Goal: Information Seeking & Learning: Understand process/instructions

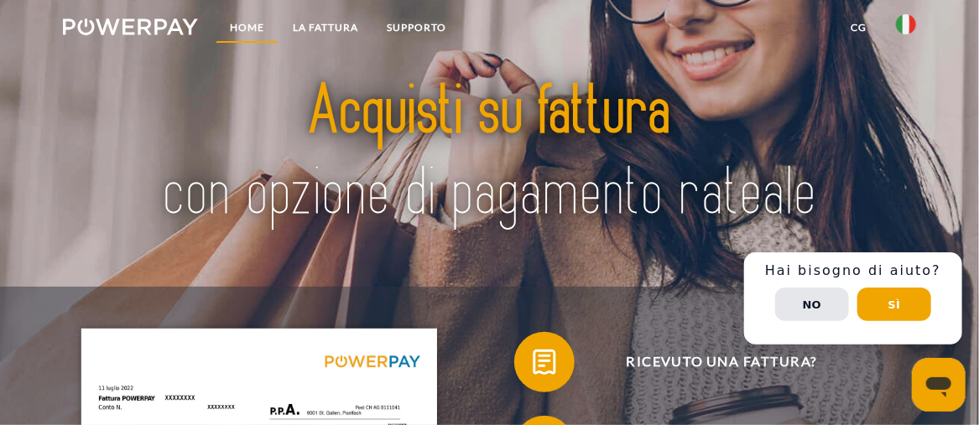
click at [248, 35] on link "Home" at bounding box center [247, 28] width 63 height 30
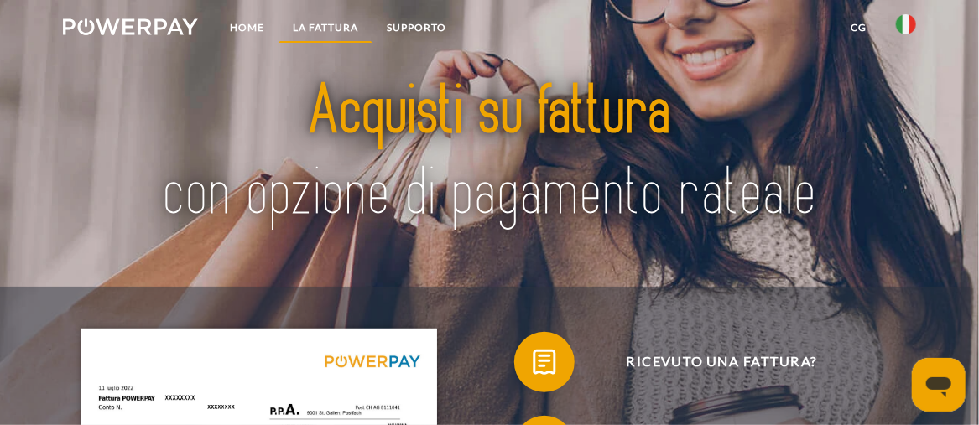
click at [328, 35] on link "LA FATTURA" at bounding box center [325, 28] width 94 height 30
click at [336, 36] on link "LA FATTURA" at bounding box center [325, 28] width 94 height 30
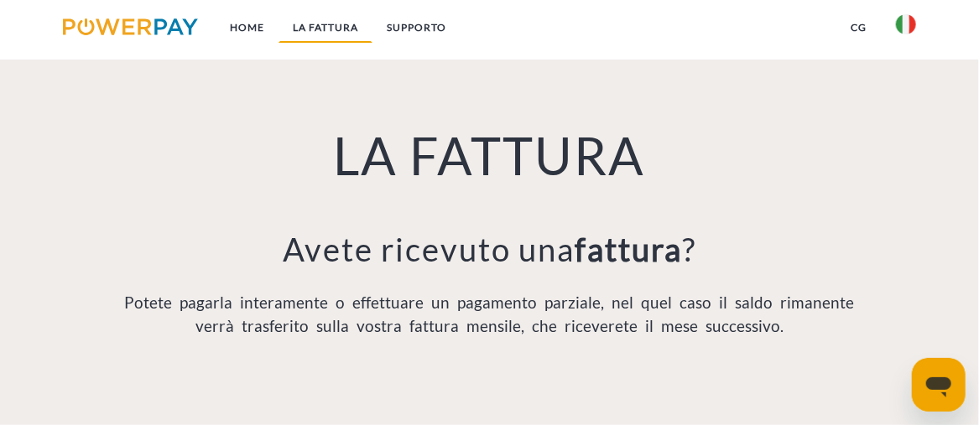
scroll to position [965, 0]
click at [414, 29] on link "Supporto" at bounding box center [416, 28] width 88 height 30
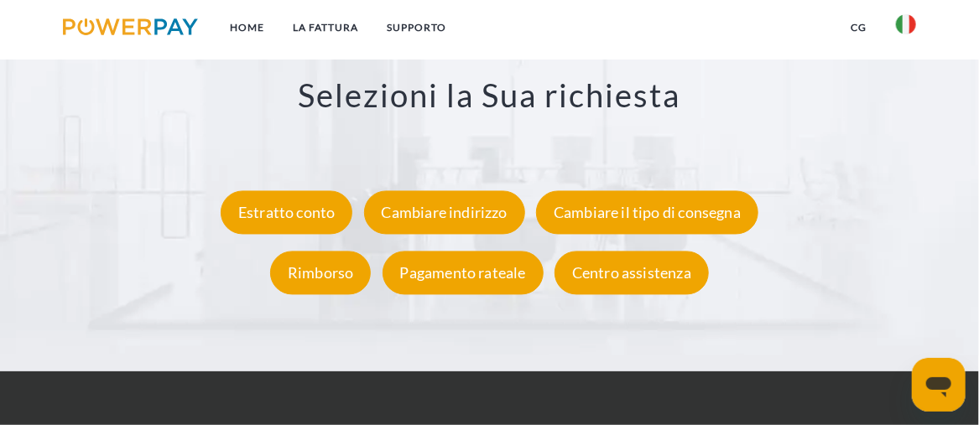
scroll to position [2766, 0]
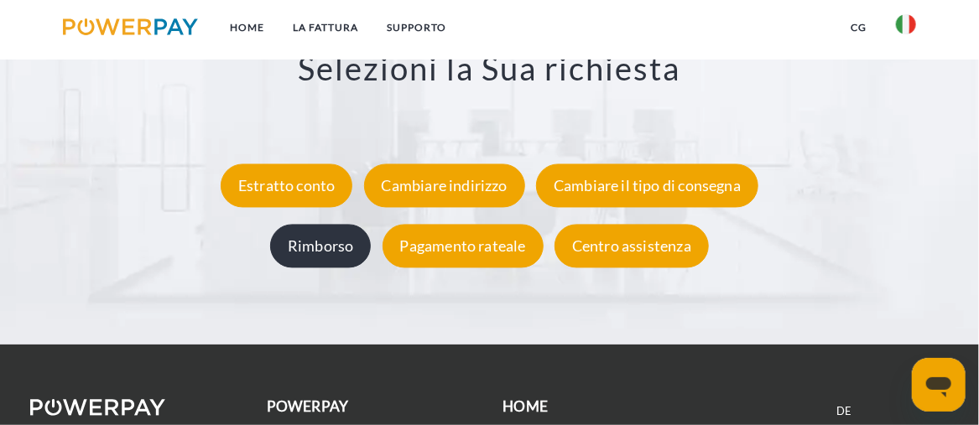
click at [319, 248] on div "Rimborso" at bounding box center [320, 246] width 101 height 44
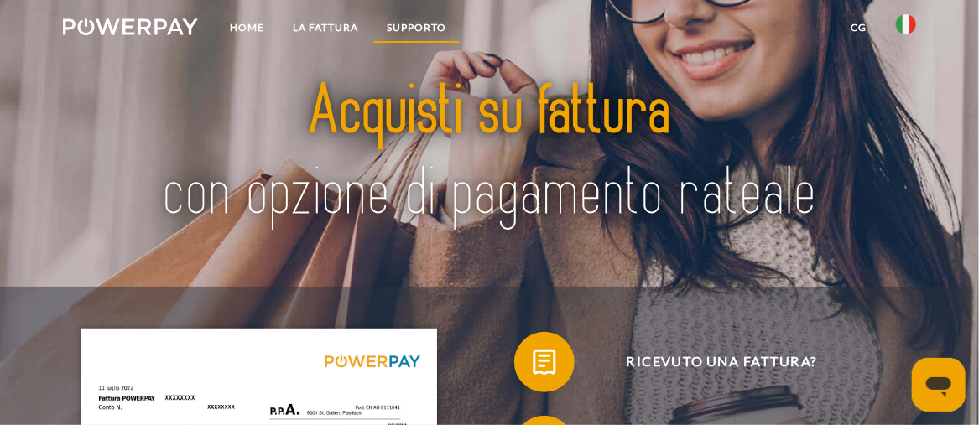
click at [429, 20] on link "Supporto" at bounding box center [416, 28] width 88 height 30
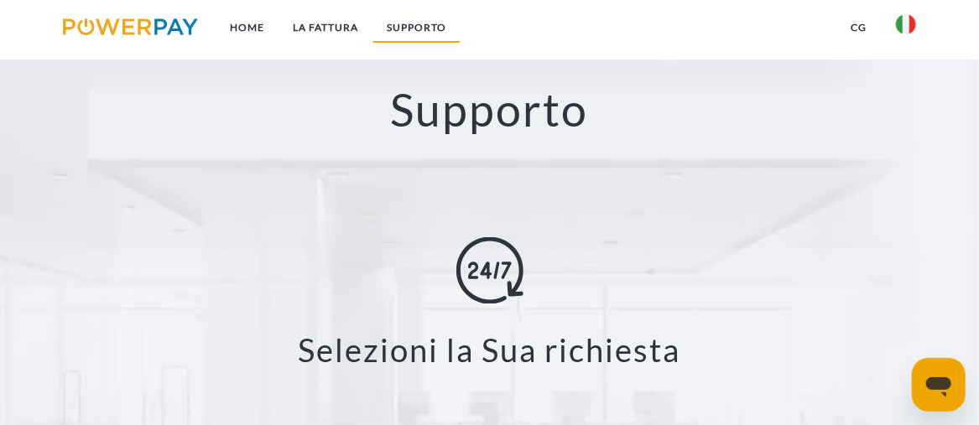
scroll to position [2485, 0]
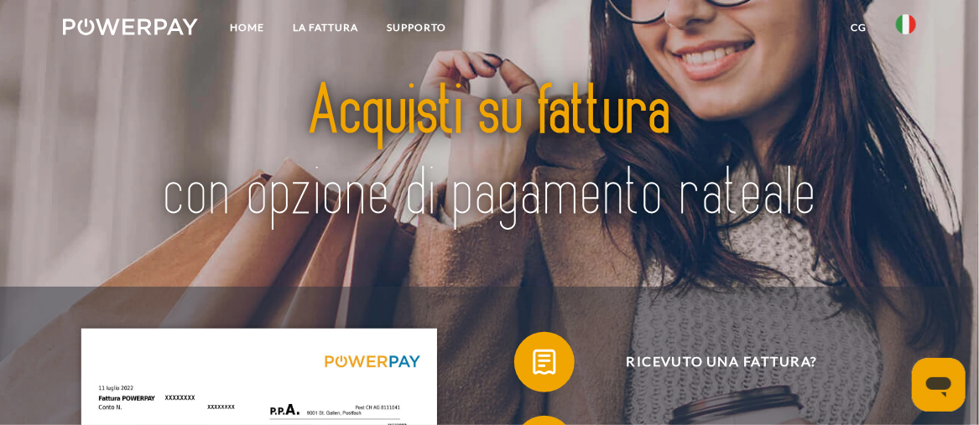
click at [863, 25] on link "CG" at bounding box center [859, 28] width 44 height 30
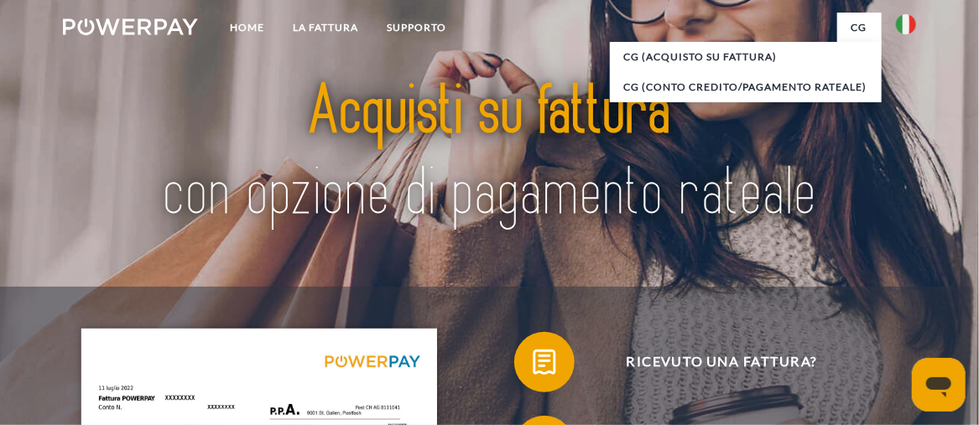
click at [232, 71] on img at bounding box center [489, 153] width 680 height 221
click at [649, 169] on img at bounding box center [489, 153] width 680 height 221
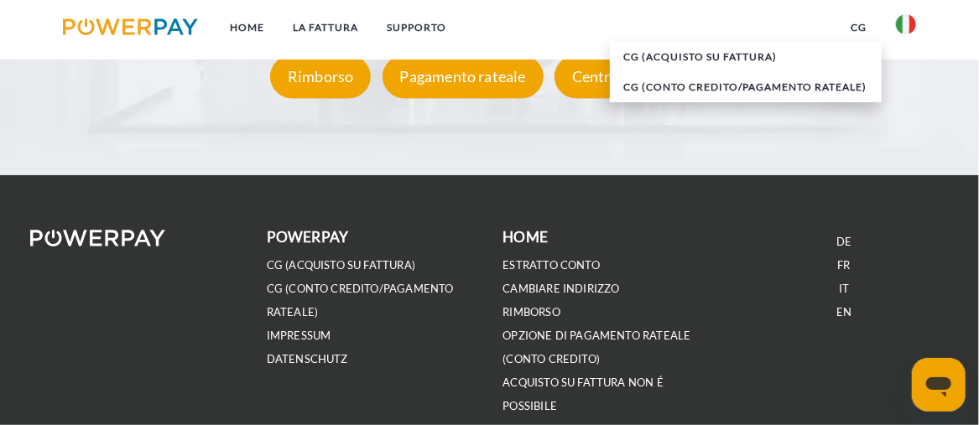
scroll to position [3016, 0]
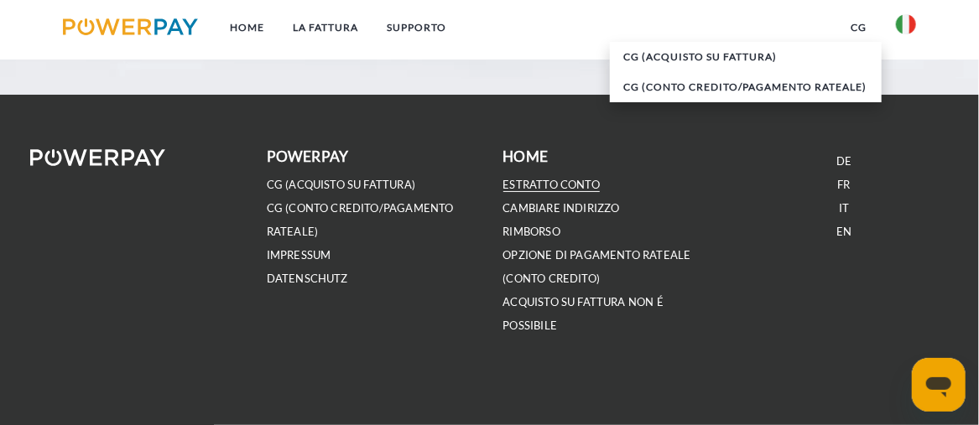
click at [548, 185] on link "ESTRATTO CONTO" at bounding box center [551, 185] width 97 height 14
click at [551, 277] on link "OPZIONE DI PAGAMENTO RATEALE (Conto Credito)" at bounding box center [597, 267] width 188 height 38
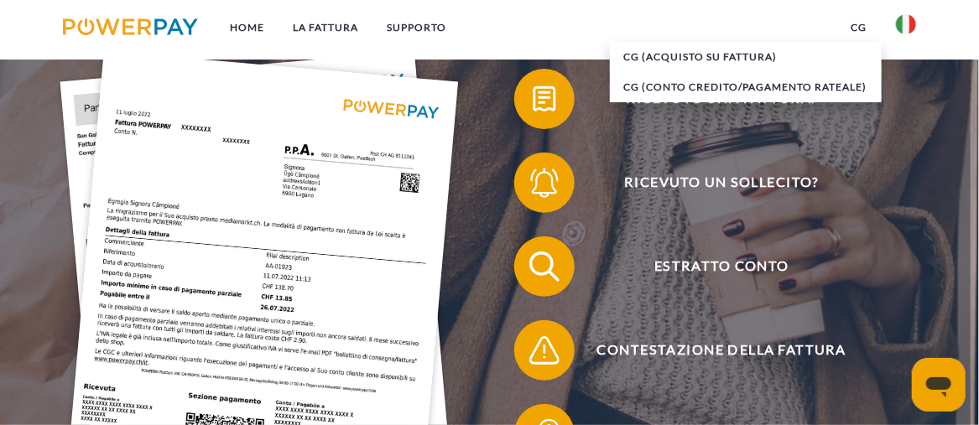
scroll to position [0, 0]
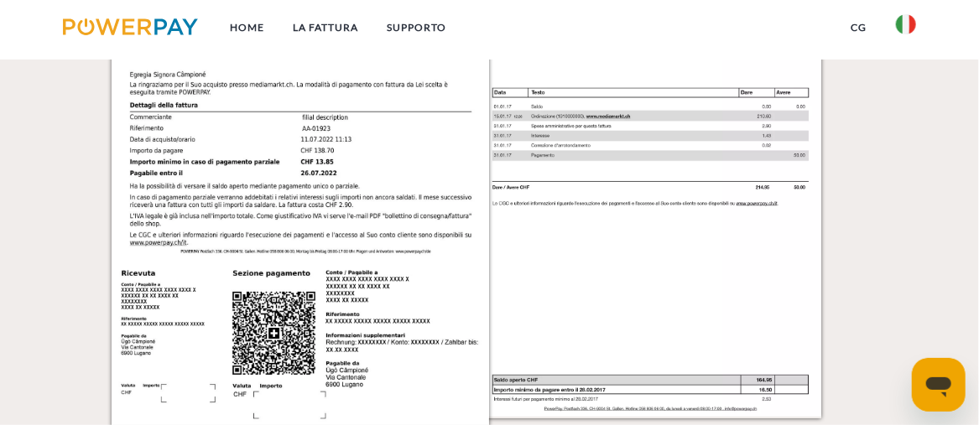
scroll to position [1198, 0]
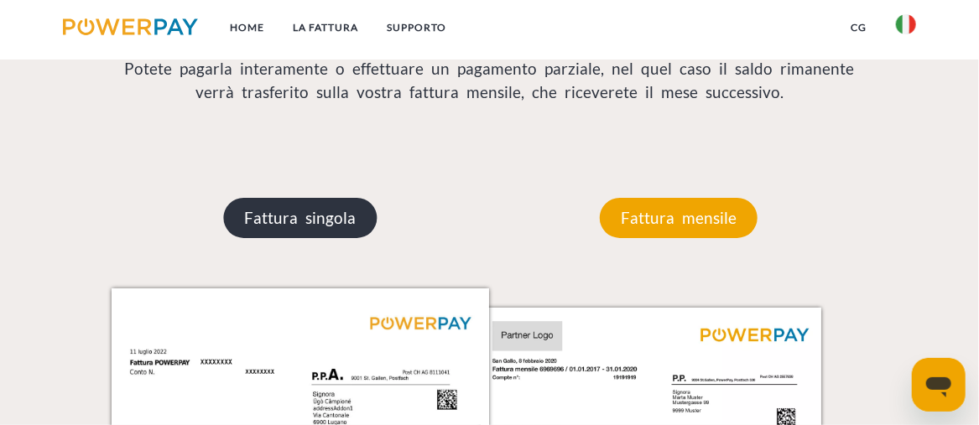
click at [307, 216] on p "Fattura singola" at bounding box center [300, 218] width 153 height 40
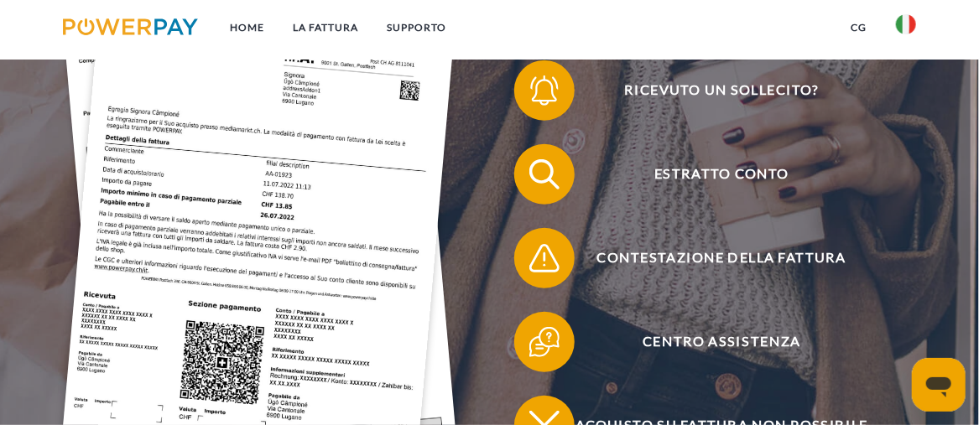
scroll to position [185, 0]
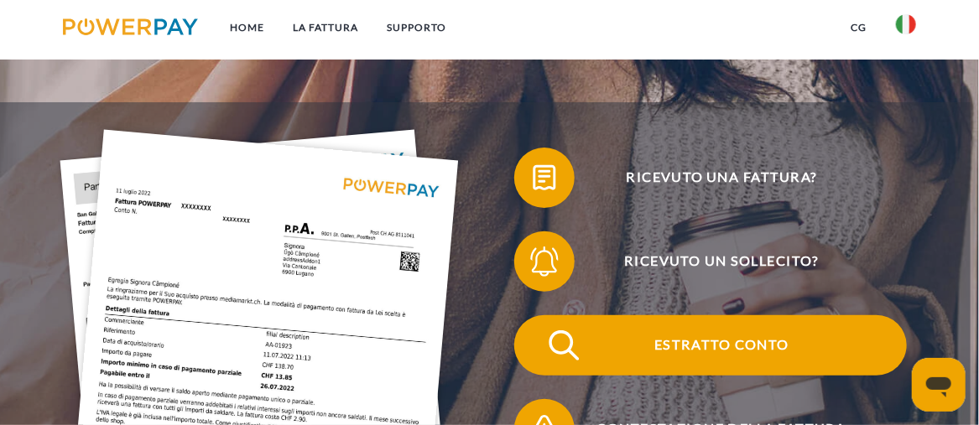
click at [714, 349] on span "Estratto conto" at bounding box center [722, 345] width 370 height 60
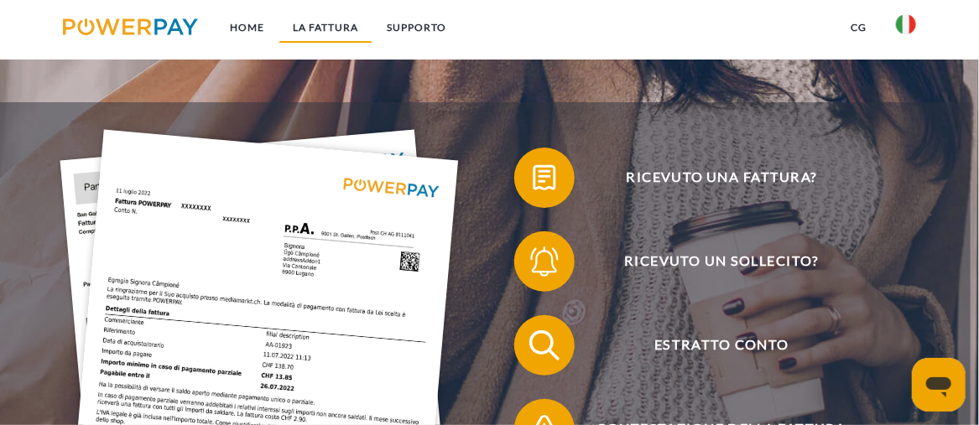
click at [341, 23] on link "LA FATTURA" at bounding box center [325, 28] width 94 height 30
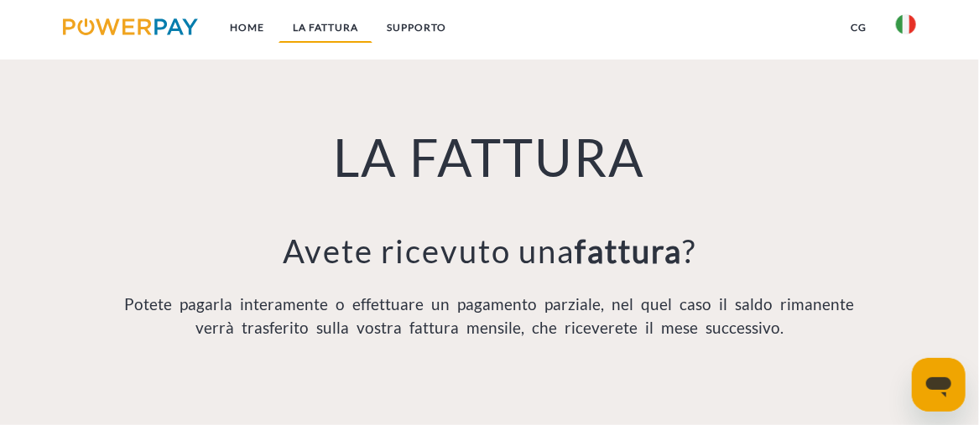
scroll to position [965, 0]
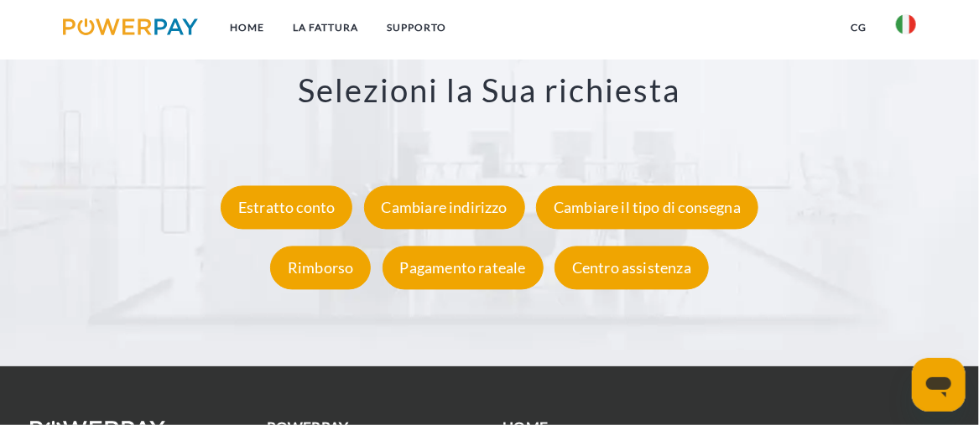
scroll to position [2749, 0]
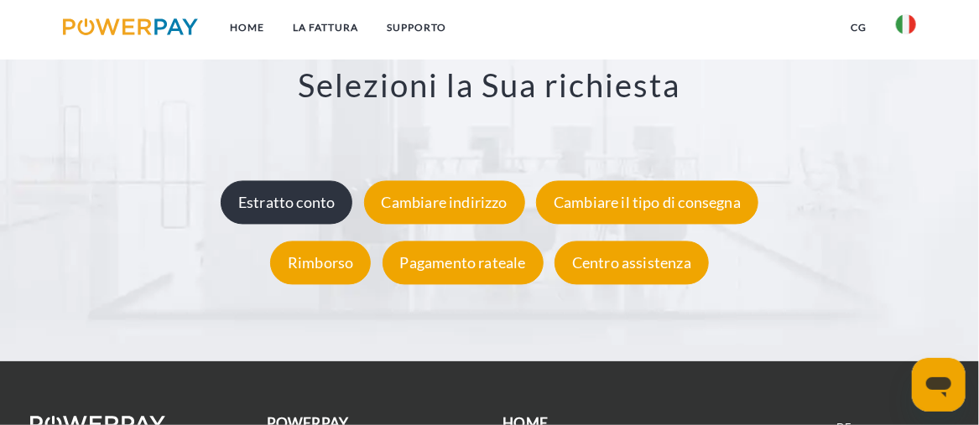
click at [313, 197] on div "Estratto conto" at bounding box center [287, 202] width 133 height 44
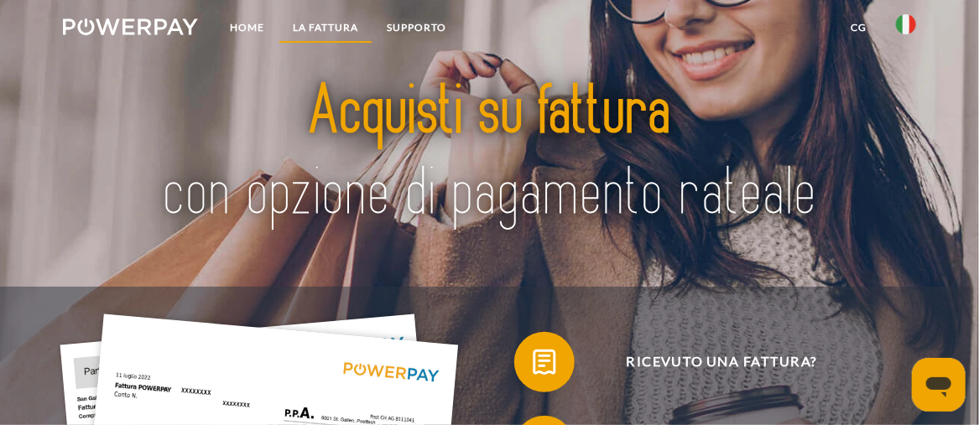
click at [332, 31] on link "LA FATTURA" at bounding box center [325, 28] width 94 height 30
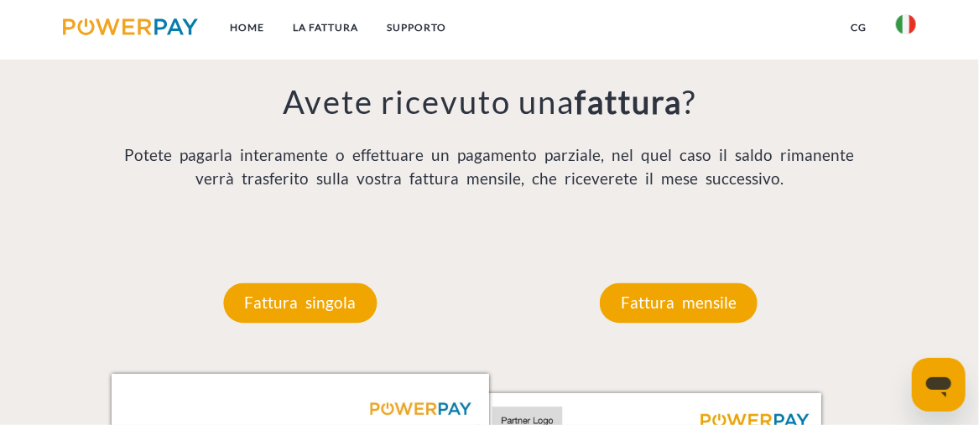
scroll to position [1292, 0]
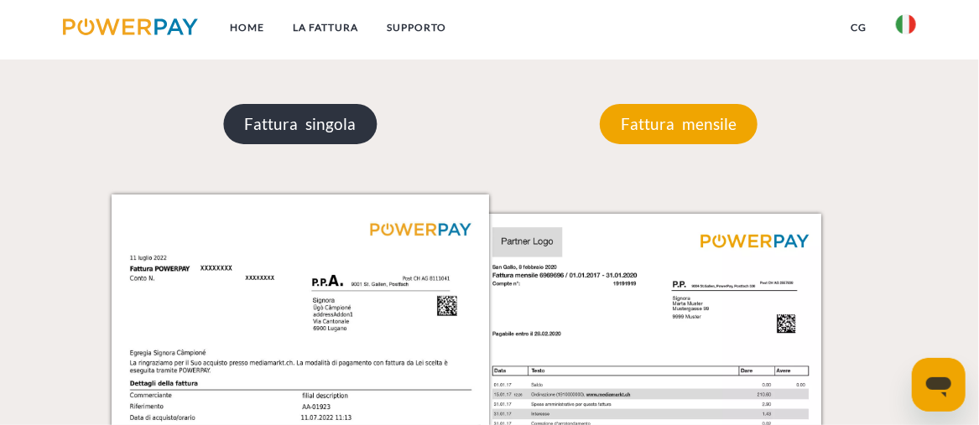
click at [327, 143] on p "Fattura singola" at bounding box center [300, 124] width 153 height 40
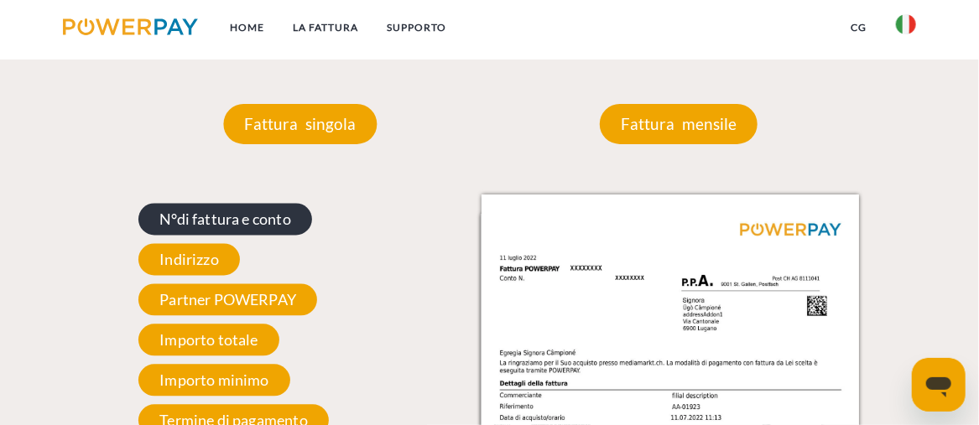
click at [256, 226] on span "N°di fattura e conto" at bounding box center [225, 219] width 174 height 32
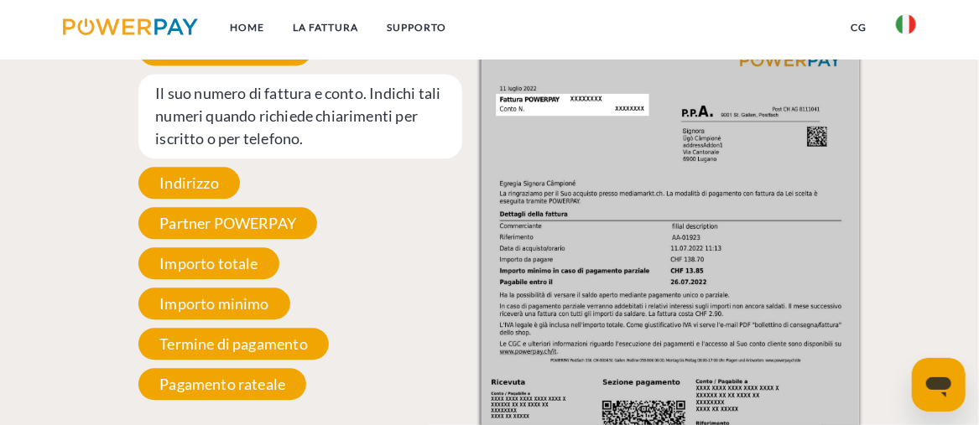
scroll to position [1475, 0]
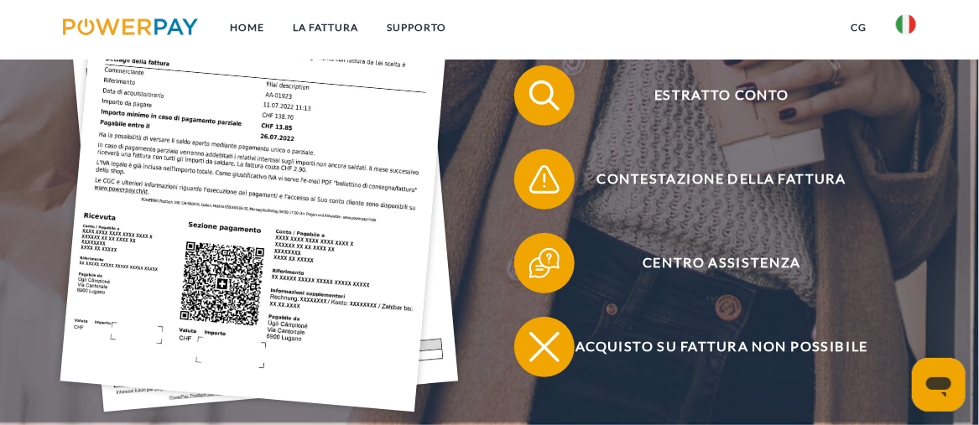
scroll to position [461, 0]
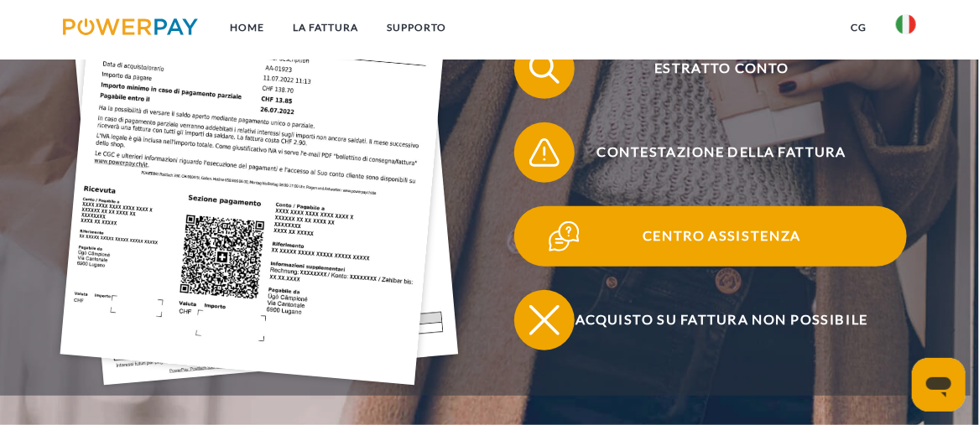
click at [705, 237] on span "Centro assistenza" at bounding box center [722, 236] width 370 height 60
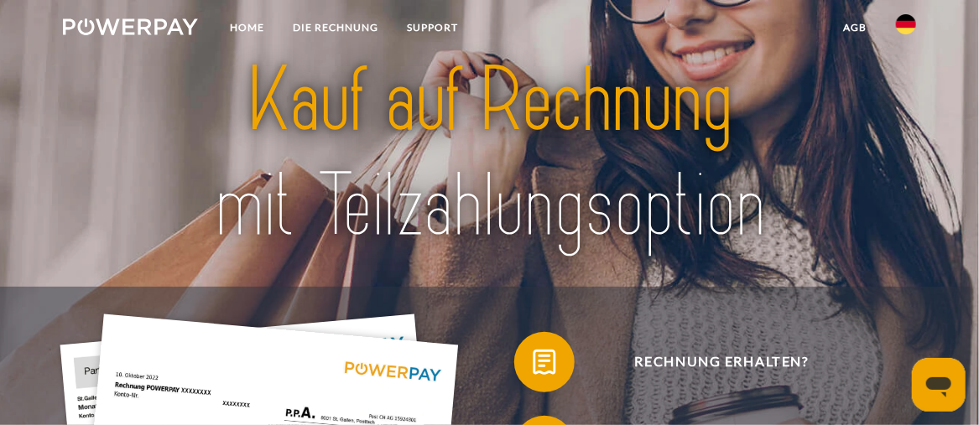
click at [903, 20] on img at bounding box center [906, 24] width 20 height 20
click at [902, 114] on img at bounding box center [906, 122] width 20 height 20
